Goal: Task Accomplishment & Management: Use online tool/utility

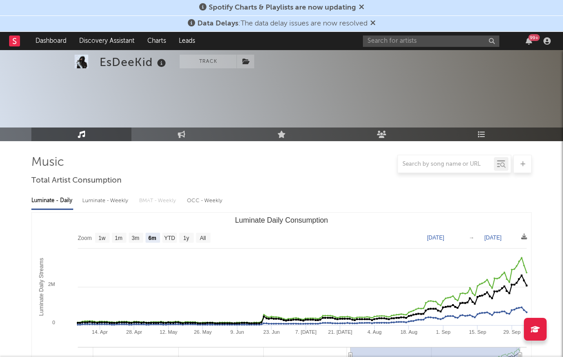
select select "6m"
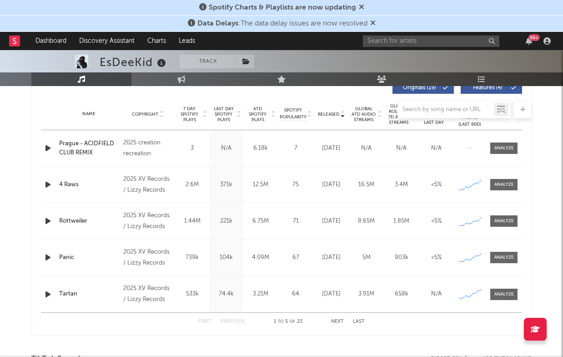
scroll to position [356, 0]
click at [374, 37] on input "text" at bounding box center [431, 41] width 137 height 11
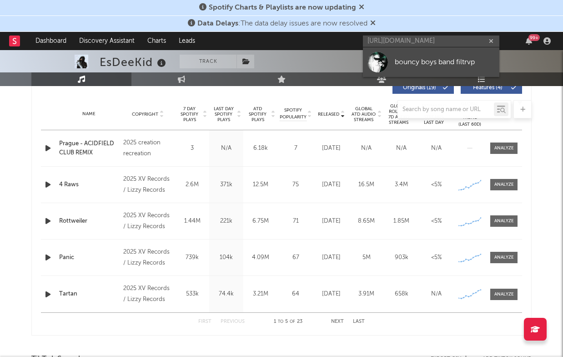
type input "[URL][DOMAIN_NAME]"
click at [375, 63] on div at bounding box center [378, 62] width 20 height 20
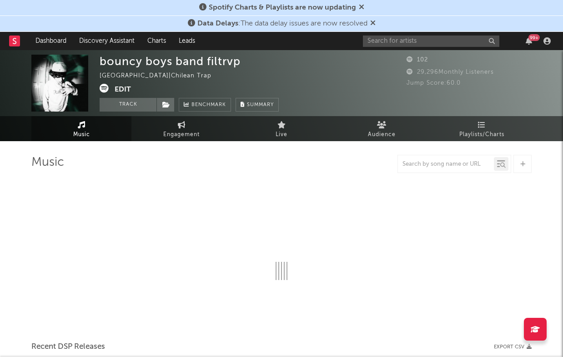
scroll to position [42, 0]
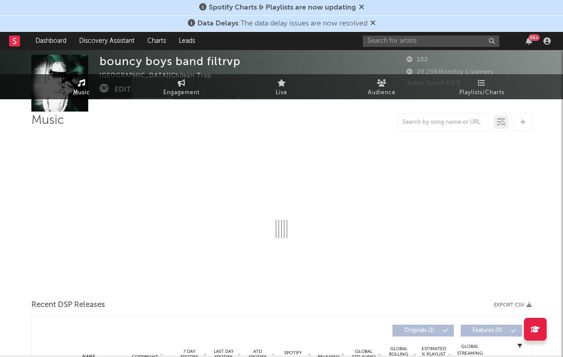
select select "1w"
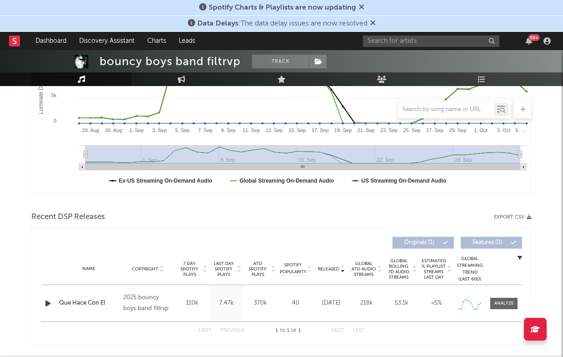
scroll to position [202, 0]
click at [511, 303] on div at bounding box center [505, 302] width 20 height 7
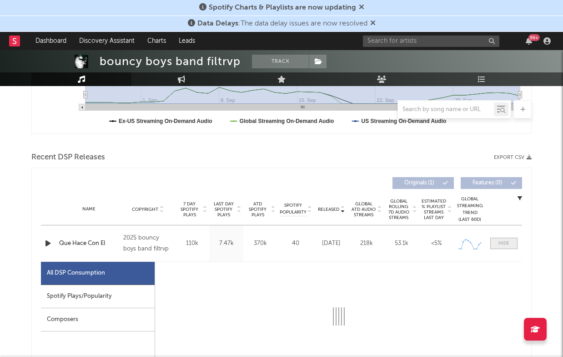
select select "1w"
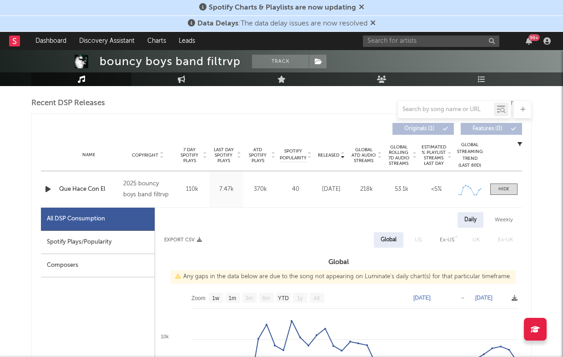
scroll to position [403, 0]
